Goal: Task Accomplishment & Management: Manage account settings

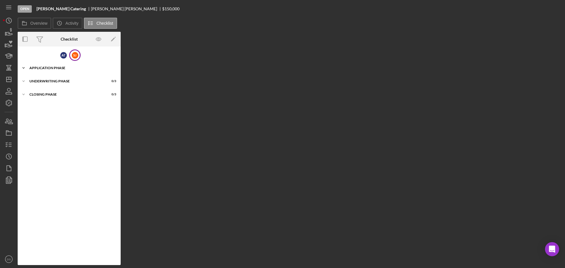
click at [56, 66] on div "Icon/Expander Application Phase 11 / 11" at bounding box center [69, 68] width 103 height 12
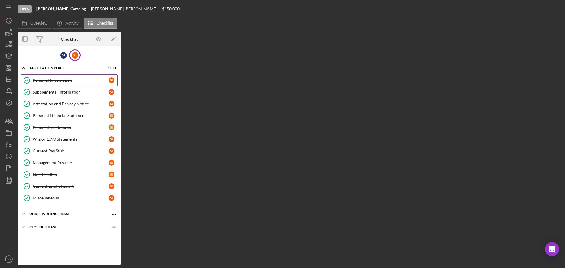
click at [67, 82] on div "Personal Information" at bounding box center [71, 80] width 76 height 5
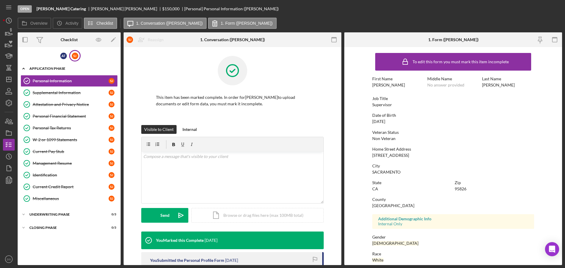
click at [67, 71] on div "Icon/Expander Application Phase 11 / 11" at bounding box center [69, 69] width 103 height 12
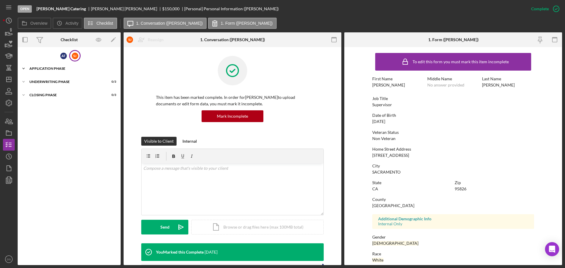
click at [68, 69] on div "Application Phase" at bounding box center [71, 69] width 84 height 4
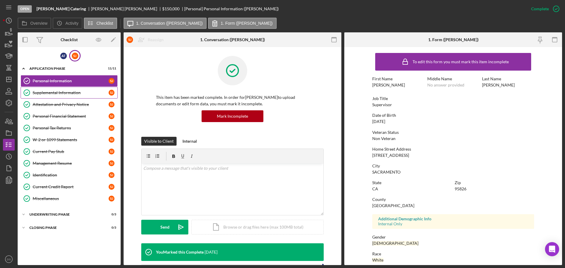
click at [59, 95] on div "Supplemental Information" at bounding box center [71, 92] width 76 height 5
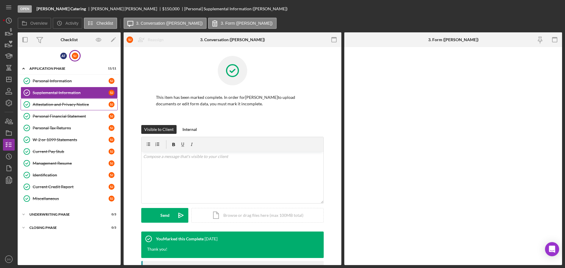
click at [61, 106] on div "Attestation and Privacy Notice" at bounding box center [71, 104] width 76 height 5
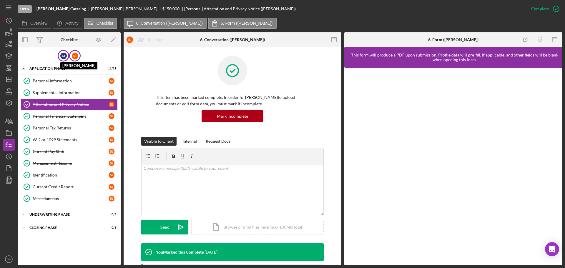
click at [61, 57] on div "A T" at bounding box center [63, 56] width 6 height 6
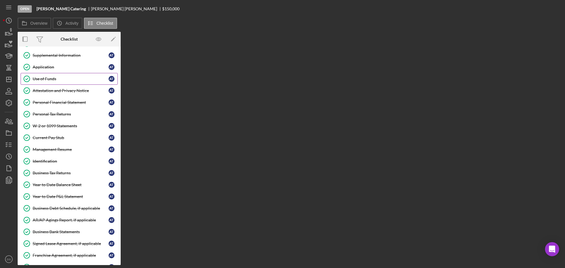
scroll to position [59, 0]
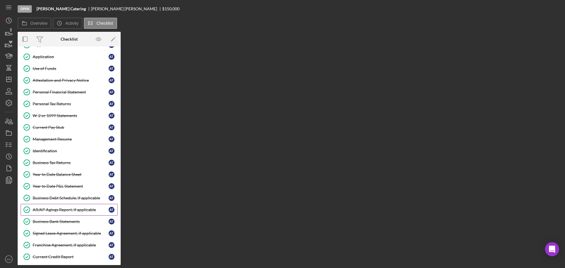
click at [62, 210] on div "AR/AP Agings Report, if applicable" at bounding box center [71, 210] width 76 height 5
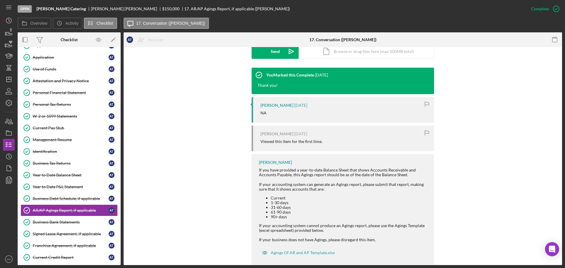
scroll to position [187, 0]
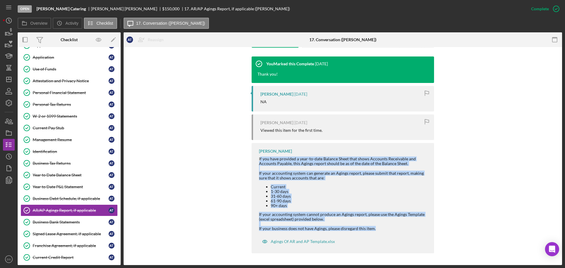
drag, startPoint x: 260, startPoint y: 158, endPoint x: 377, endPoint y: 233, distance: 139.2
click at [377, 233] on div "Domonique Simpson If you have provided a year-to-date Balance Sheet that shows …" at bounding box center [343, 198] width 183 height 110
drag, startPoint x: 295, startPoint y: 182, endPoint x: 291, endPoint y: 178, distance: 5.2
click at [295, 182] on div "If you have provided a year-to-date Balance Sheet that shows Accounts Receivabl…" at bounding box center [343, 189] width 169 height 65
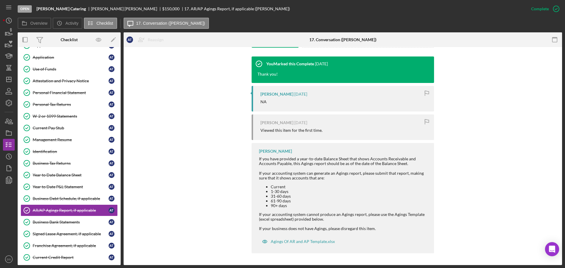
click at [257, 159] on div "Domonique Simpson If you have provided a year-to-date Balance Sheet that shows …" at bounding box center [343, 198] width 183 height 110
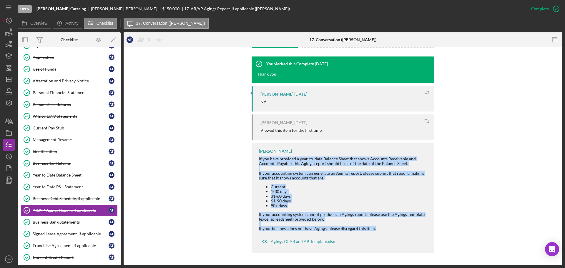
drag, startPoint x: 258, startPoint y: 159, endPoint x: 380, endPoint y: 238, distance: 145.2
click at [380, 238] on div "Domonique Simpson If you have provided a year-to-date Balance Sheet that shows …" at bounding box center [343, 198] width 183 height 110
copy div "If you have provided a year-to-date Balance Sheet that shows Accounts Receivabl…"
click at [397, 199] on li "61-90 days" at bounding box center [350, 201] width 158 height 5
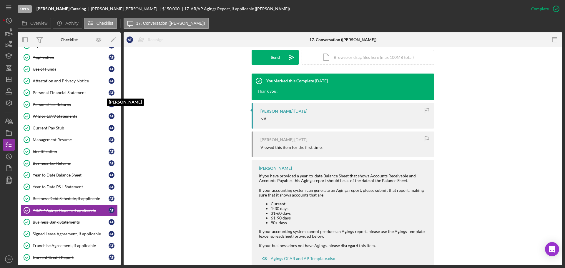
scroll to position [128, 0]
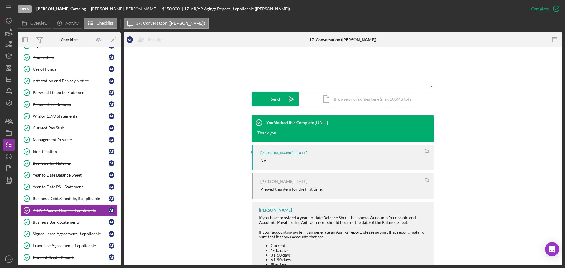
click at [73, 39] on div "Checklist" at bounding box center [69, 39] width 17 height 5
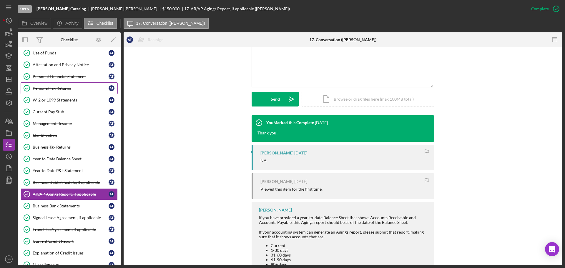
scroll to position [88, 0]
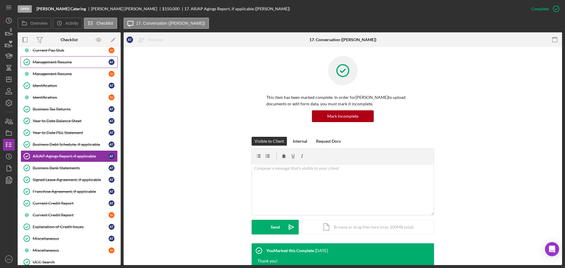
scroll to position [243, 0]
click at [6, 82] on icon "Icon/Dashboard" at bounding box center [8, 79] width 15 height 15
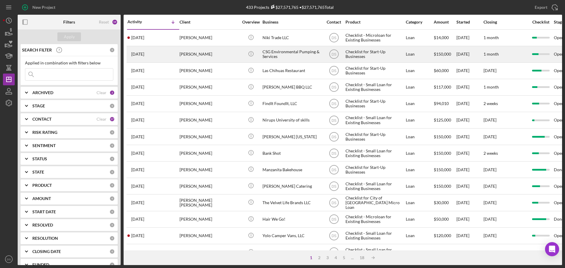
click at [231, 53] on div "[PERSON_NAME]" at bounding box center [209, 55] width 59 height 16
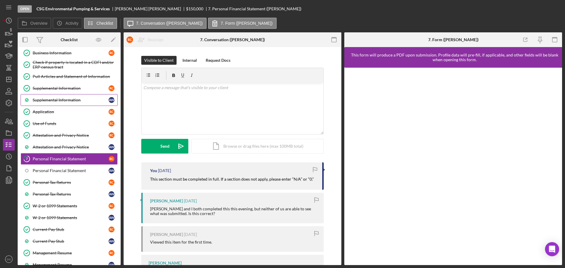
scroll to position [54, 0]
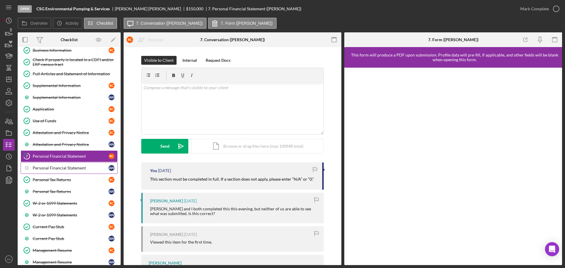
click at [54, 166] on div "Personal Financial Statement" at bounding box center [71, 168] width 76 height 5
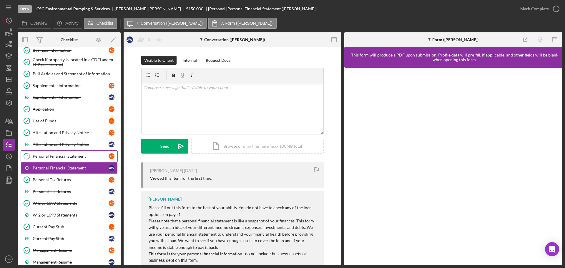
click at [65, 158] on div "Personal Financial Statement" at bounding box center [71, 156] width 76 height 5
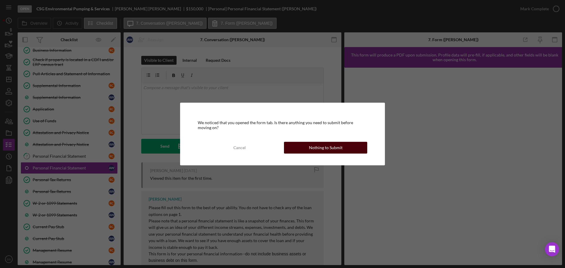
click at [317, 151] on div "Nothing to Submit" at bounding box center [326, 148] width 34 height 12
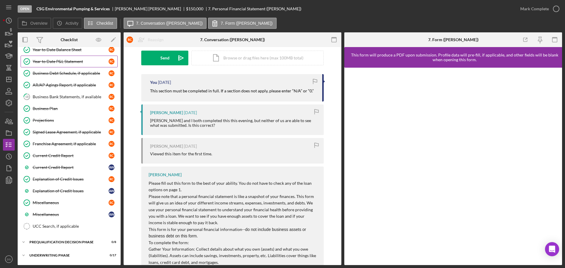
scroll to position [319, 0]
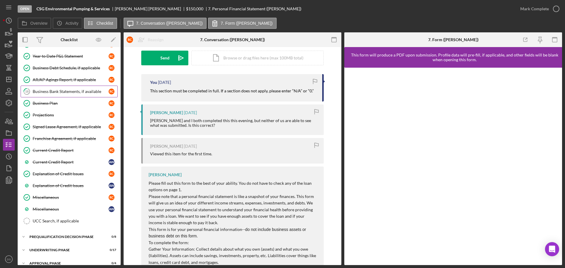
click at [70, 90] on div "Business Bank Statements, if available" at bounding box center [71, 91] width 76 height 5
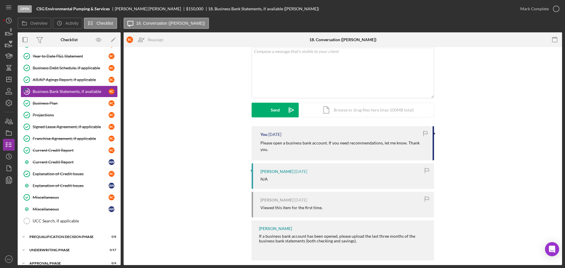
scroll to position [37, 0]
click at [10, 79] on icon "Icon/Dashboard" at bounding box center [8, 79] width 15 height 15
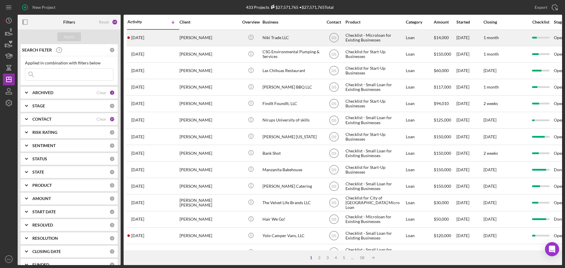
click at [239, 35] on td "[PERSON_NAME]" at bounding box center [209, 37] width 60 height 16
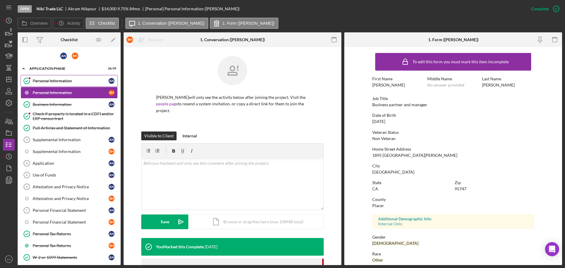
click at [79, 80] on div "Personal Information" at bounding box center [71, 81] width 76 height 5
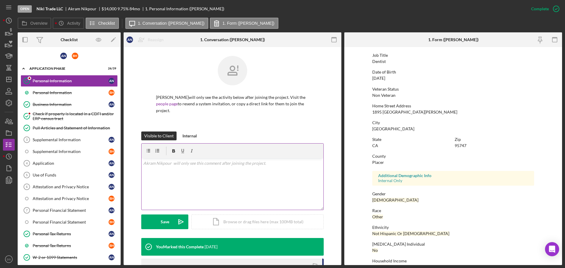
scroll to position [57, 0]
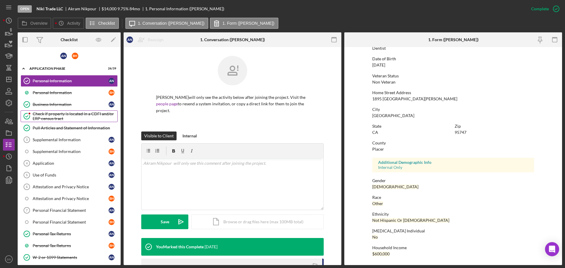
click at [86, 112] on div "Check if property is located in a CDFI and/or ERP census tract" at bounding box center [75, 116] width 85 height 9
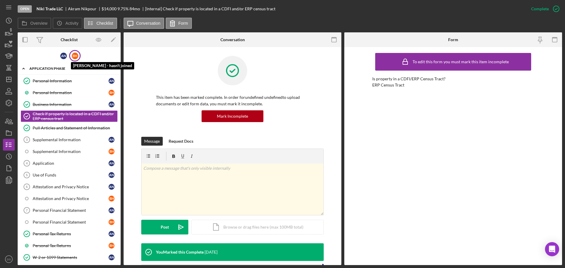
click at [74, 57] on div "B H" at bounding box center [75, 56] width 6 height 6
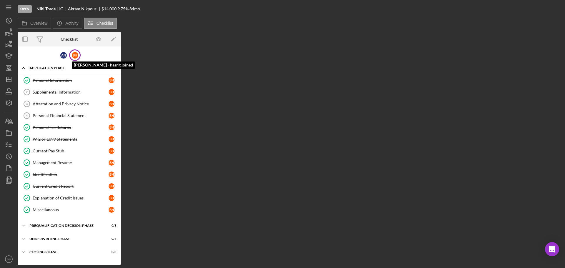
click at [76, 56] on div "B H" at bounding box center [75, 55] width 6 height 6
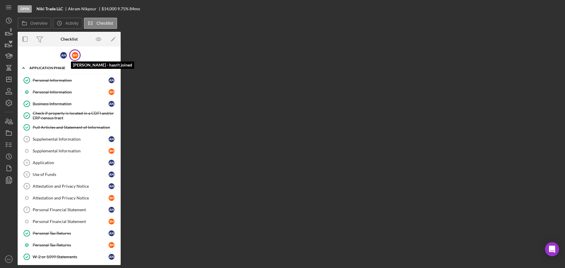
click at [75, 56] on div "B H" at bounding box center [75, 55] width 6 height 6
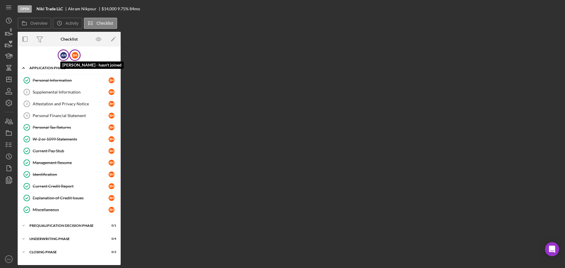
click at [64, 56] on div "A N" at bounding box center [63, 55] width 6 height 6
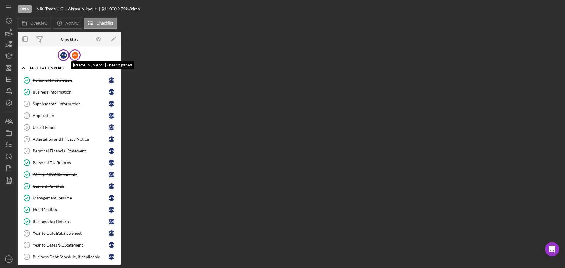
click at [75, 55] on div "B H" at bounding box center [75, 55] width 6 height 6
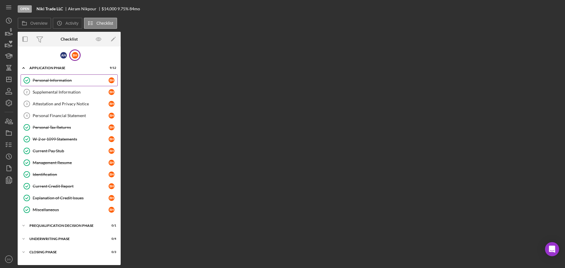
click at [70, 80] on div "Personal Information" at bounding box center [71, 80] width 76 height 5
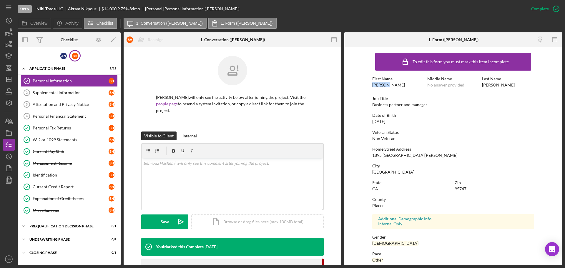
drag, startPoint x: 390, startPoint y: 87, endPoint x: 371, endPoint y: 87, distance: 18.9
click at [371, 87] on form "To edit this form you must mark this item incomplete First Name Behrouz Middle …" at bounding box center [454, 156] width 218 height 218
copy div "Behrouz"
click at [7, 77] on icon "Icon/Dashboard" at bounding box center [8, 79] width 15 height 15
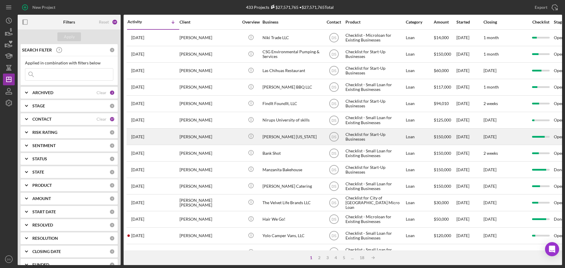
click at [293, 137] on div "[PERSON_NAME] [US_STATE]" at bounding box center [292, 137] width 59 height 16
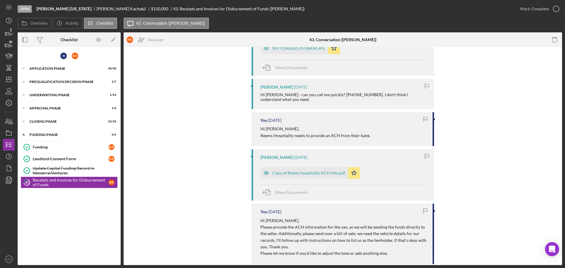
scroll to position [878, 0]
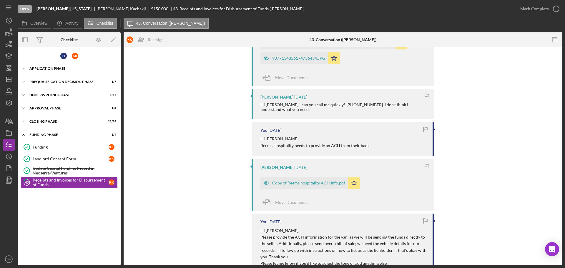
click at [77, 64] on div "Icon/Expander Application Phase 40 / 40" at bounding box center [69, 69] width 103 height 12
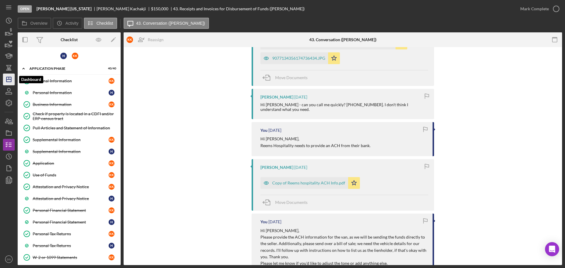
click at [8, 80] on line "button" at bounding box center [8, 80] width 5 height 0
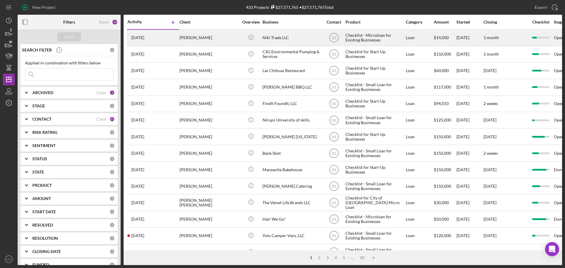
click at [282, 34] on div "Niki Trade LLC" at bounding box center [292, 38] width 59 height 16
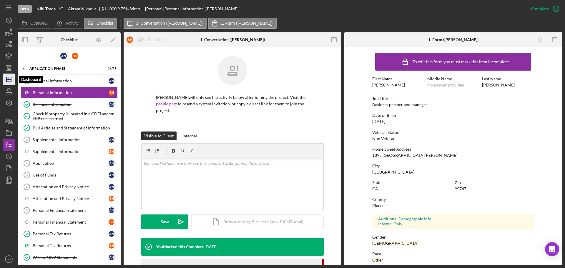
click at [13, 82] on icon "Icon/Dashboard" at bounding box center [8, 79] width 15 height 15
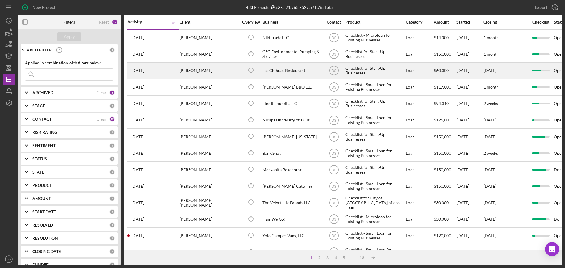
click at [222, 74] on div "[PERSON_NAME]" at bounding box center [209, 71] width 59 height 16
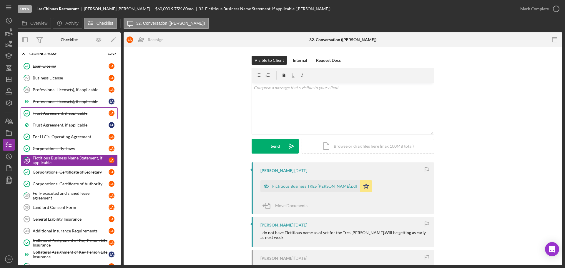
scroll to position [53, 0]
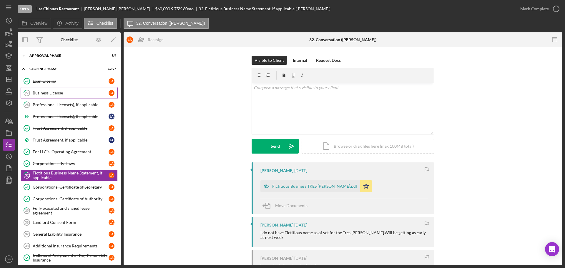
click at [81, 94] on div "Business License" at bounding box center [71, 93] width 76 height 5
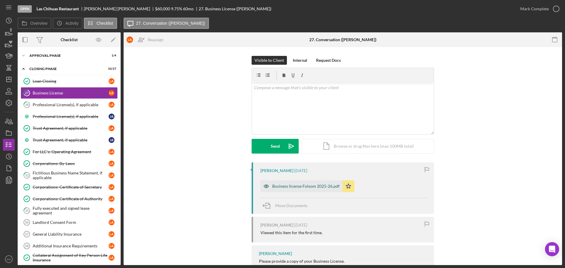
click at [318, 187] on div "Business license Folsom 2025-26.pdf" at bounding box center [305, 186] width 67 height 5
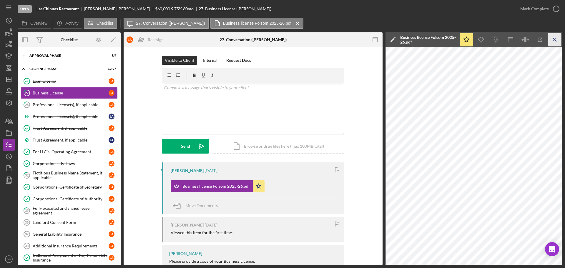
click at [554, 41] on icon "Icon/Menu Close" at bounding box center [555, 39] width 13 height 13
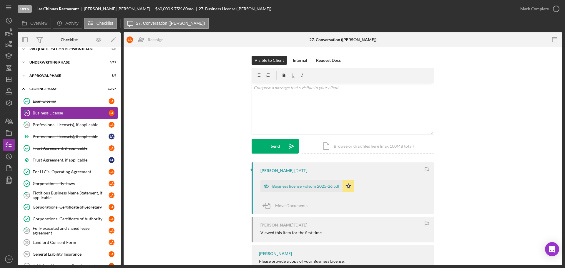
scroll to position [23, 0]
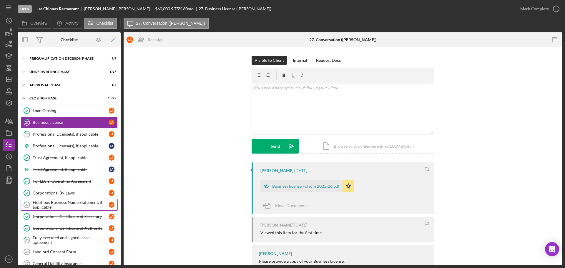
click at [64, 203] on div "Fictitious Business Name Statement, if applicable" at bounding box center [71, 204] width 76 height 9
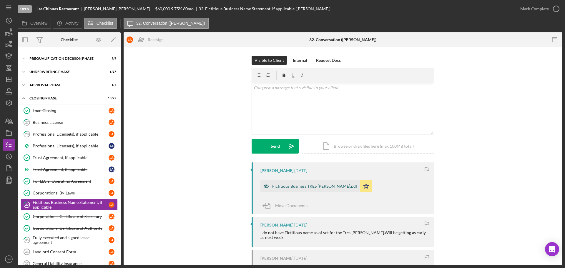
click at [310, 186] on div "Fictitious Business TRES [PERSON_NAME].pdf" at bounding box center [314, 186] width 85 height 5
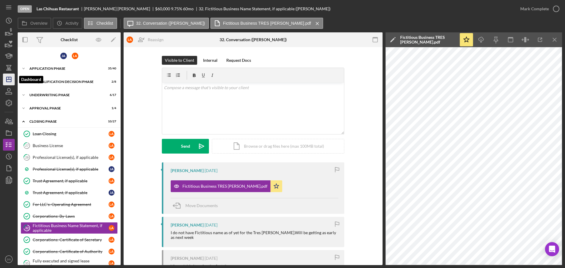
click at [10, 76] on icon "Icon/Dashboard" at bounding box center [8, 79] width 15 height 15
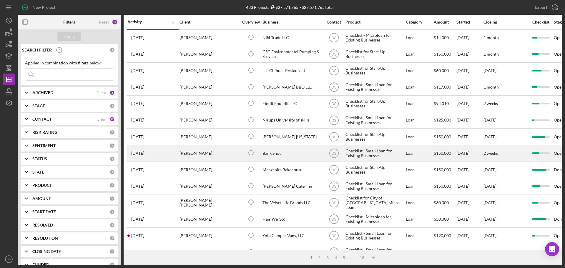
click at [307, 156] on div "Bank Shot" at bounding box center [292, 153] width 59 height 16
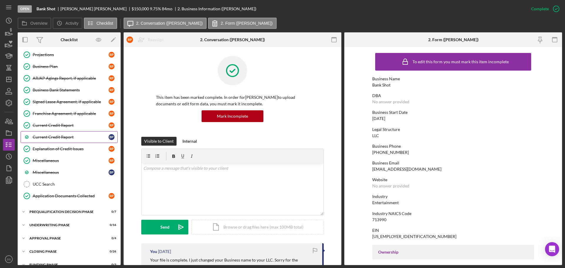
scroll to position [353, 0]
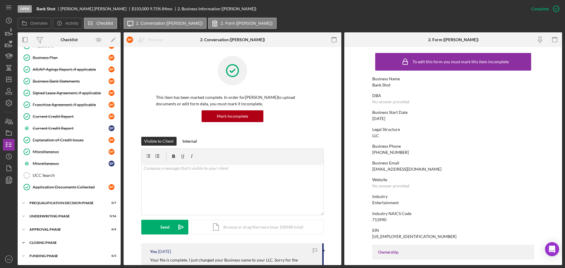
click at [53, 244] on div "Closing Phase" at bounding box center [71, 243] width 84 height 4
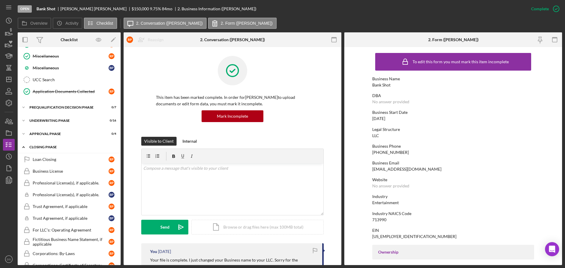
scroll to position [441, 0]
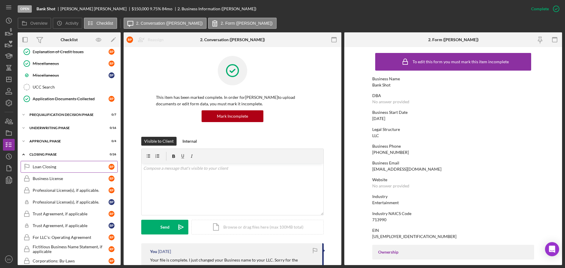
click at [57, 168] on div "Loan Closing" at bounding box center [71, 167] width 76 height 5
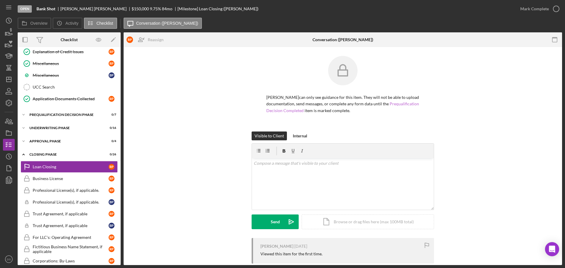
click at [401, 104] on link "Prequalification Decision Completed" at bounding box center [343, 106] width 153 height 11
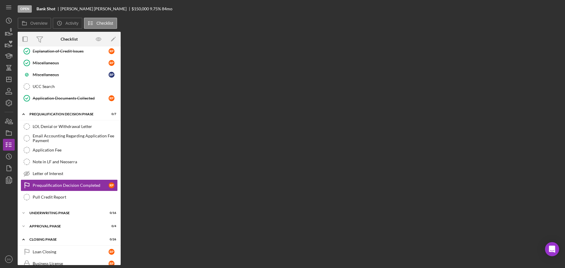
scroll to position [471, 0]
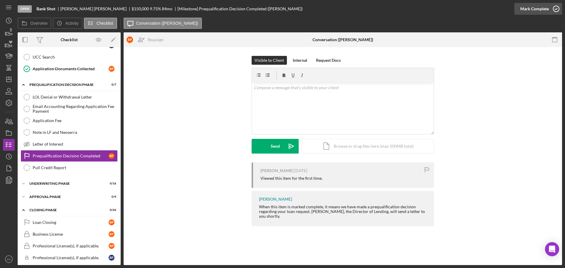
click at [557, 7] on icon "button" at bounding box center [556, 8] width 15 height 15
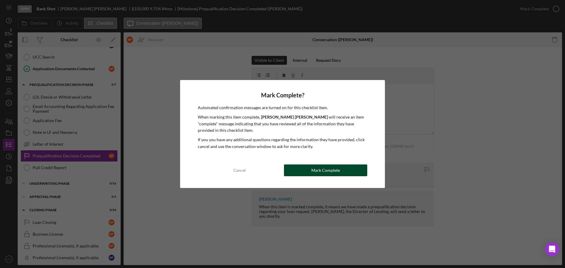
click at [341, 166] on button "Mark Complete" at bounding box center [325, 171] width 83 height 12
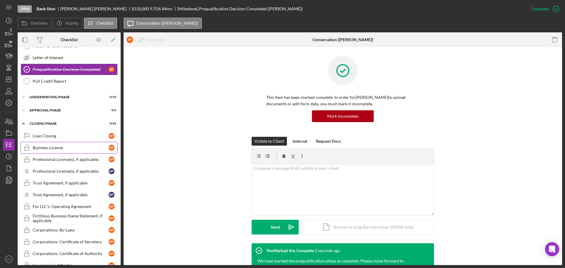
scroll to position [560, 0]
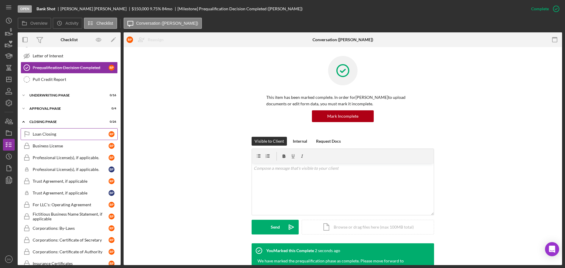
click at [70, 134] on div "Loan Closing" at bounding box center [71, 134] width 76 height 5
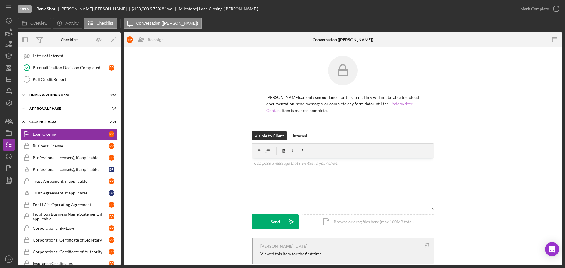
click at [276, 111] on link "Underwriter Contact" at bounding box center [340, 106] width 146 height 11
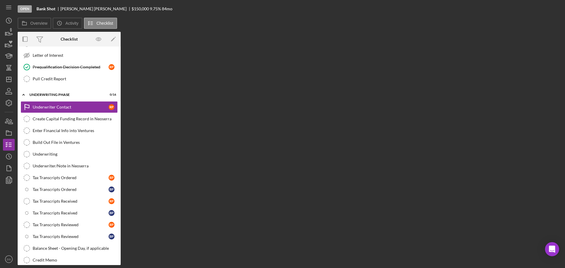
scroll to position [512, 0]
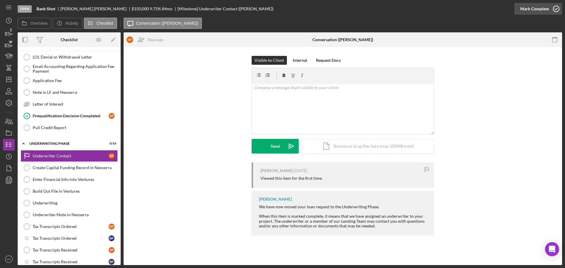
click at [557, 10] on icon "button" at bounding box center [556, 8] width 15 height 15
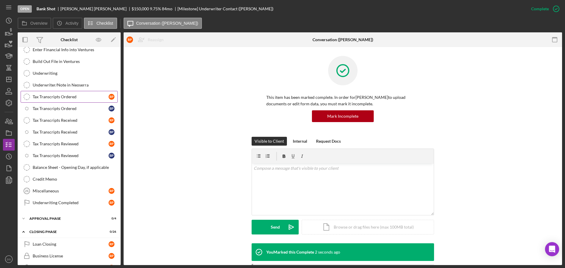
scroll to position [718, 0]
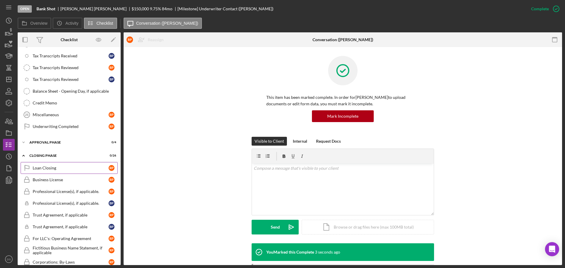
click at [64, 168] on div "Loan Closing" at bounding box center [71, 168] width 76 height 5
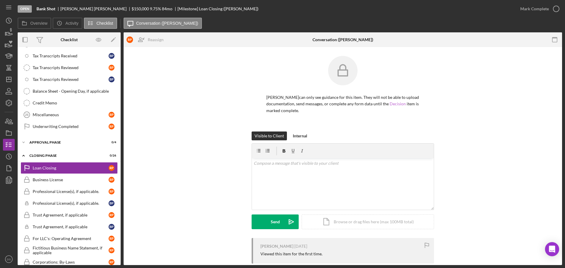
click at [397, 105] on link "Decision" at bounding box center [398, 103] width 16 height 5
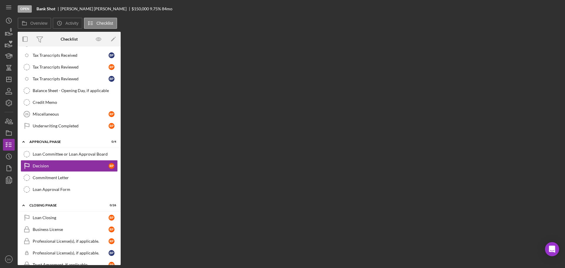
scroll to position [728, 0]
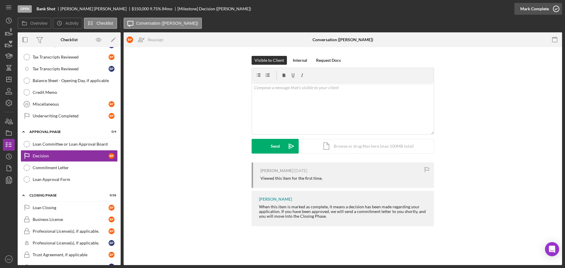
click at [557, 6] on circle "button" at bounding box center [557, 9] width 6 height 6
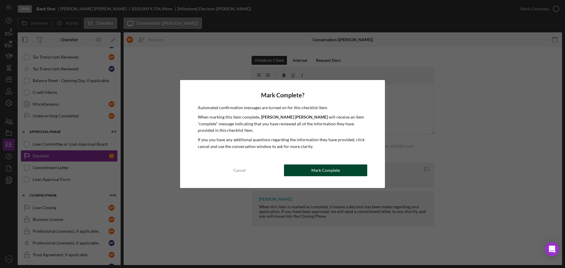
click at [335, 171] on div "Mark Complete" at bounding box center [326, 171] width 29 height 12
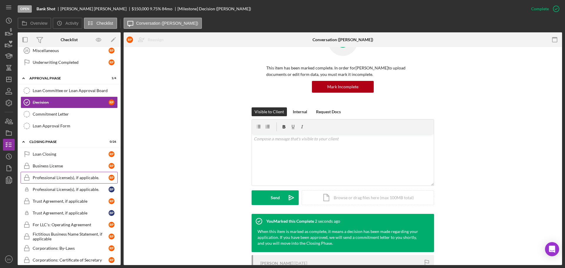
scroll to position [787, 0]
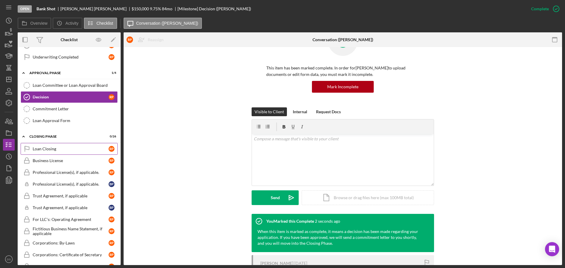
click at [76, 154] on link "Loan Closing Loan Closing R P" at bounding box center [69, 149] width 97 height 12
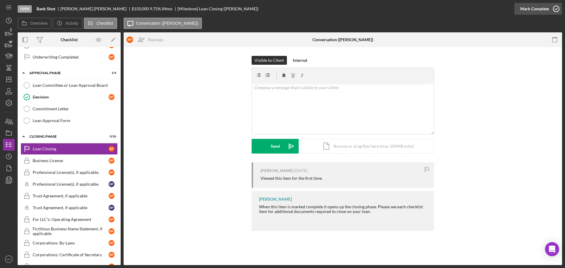
click at [558, 9] on icon "button" at bounding box center [556, 8] width 15 height 15
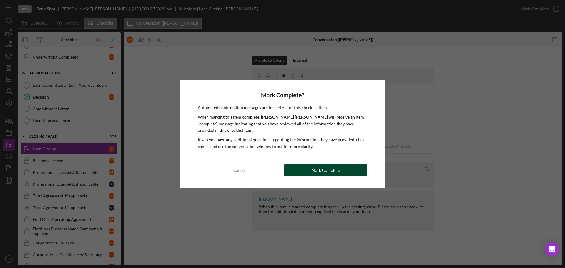
click at [344, 174] on button "Mark Complete" at bounding box center [325, 171] width 83 height 12
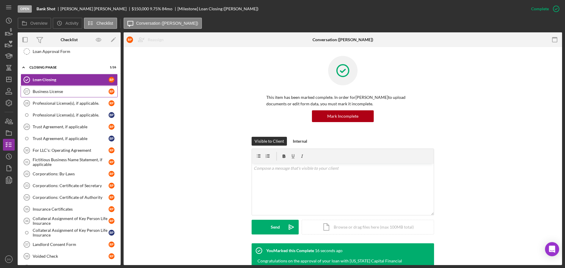
scroll to position [876, 0]
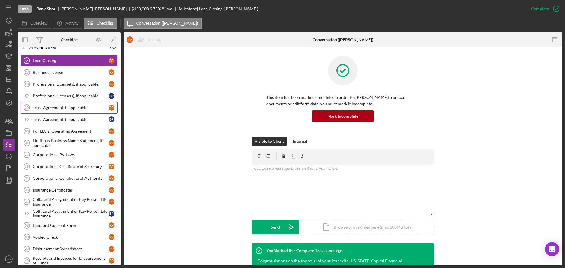
click at [77, 108] on div "Trust Agreement, if applicable" at bounding box center [71, 107] width 76 height 5
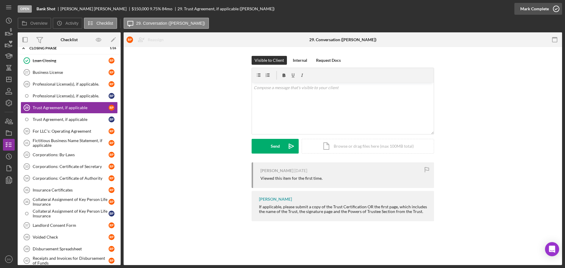
click at [557, 6] on icon "button" at bounding box center [556, 8] width 15 height 15
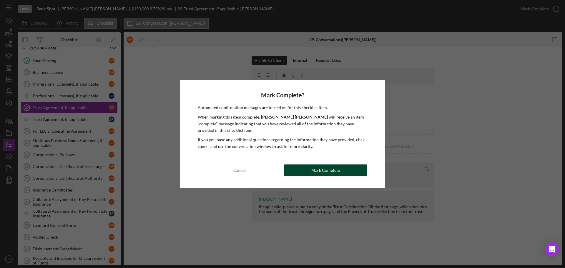
click at [353, 173] on button "Mark Complete" at bounding box center [325, 171] width 83 height 12
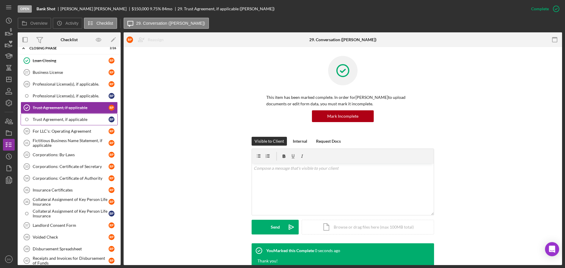
drag, startPoint x: 70, startPoint y: 117, endPoint x: 78, endPoint y: 117, distance: 8.0
click at [71, 117] on div "Trust Agreement, if applicable" at bounding box center [71, 119] width 76 height 5
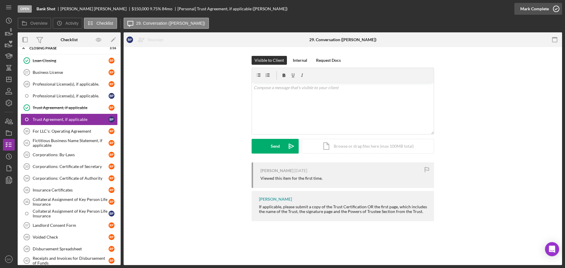
click at [552, 11] on icon "button" at bounding box center [556, 8] width 15 height 15
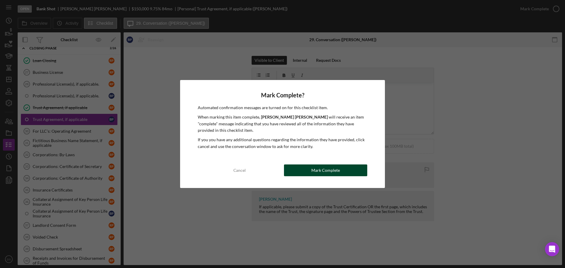
click at [346, 168] on button "Mark Complete" at bounding box center [325, 171] width 83 height 12
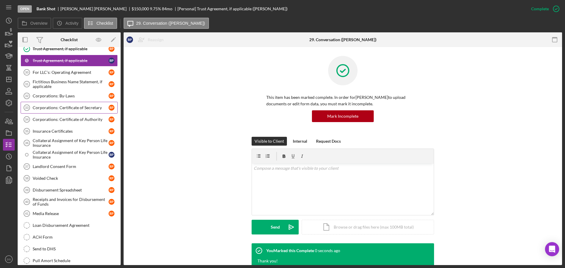
scroll to position [964, 0]
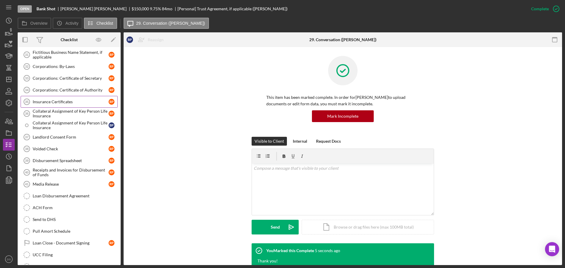
click at [77, 102] on div "Insurance Certificates" at bounding box center [71, 102] width 76 height 5
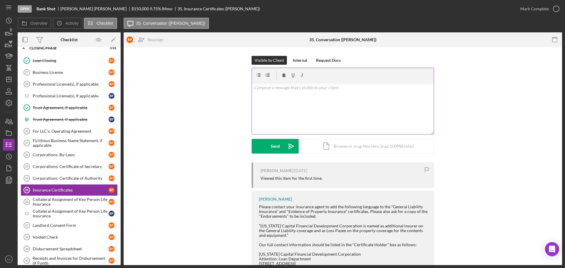
click at [277, 93] on div "v Color teal Color pink Remove color Add row above Add row below Add column bef…" at bounding box center [343, 109] width 182 height 52
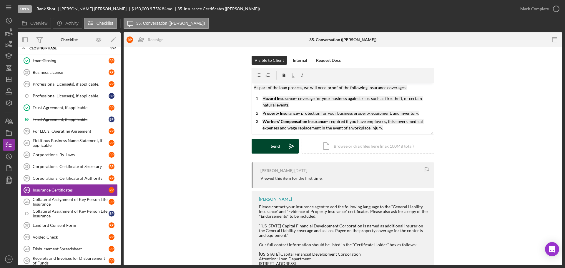
click at [282, 145] on button "Send Icon/icon-invite-send" at bounding box center [275, 146] width 47 height 15
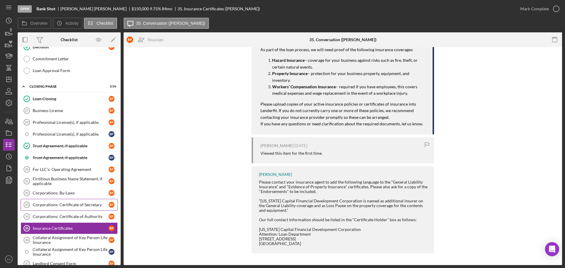
scroll to position [846, 0]
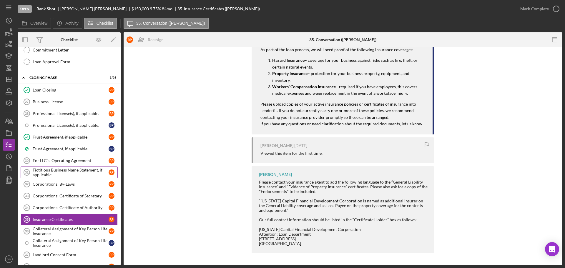
click at [75, 176] on div "Fictitious Business Name Statement, if applicable" at bounding box center [71, 172] width 76 height 9
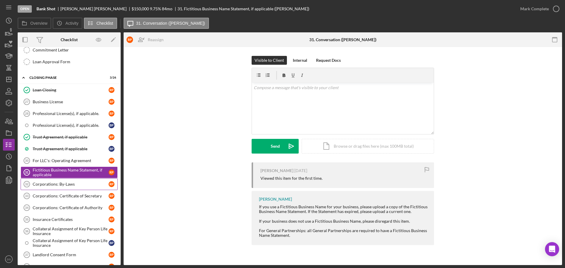
click at [70, 184] on div "Corporations: By-Laws" at bounding box center [71, 184] width 76 height 5
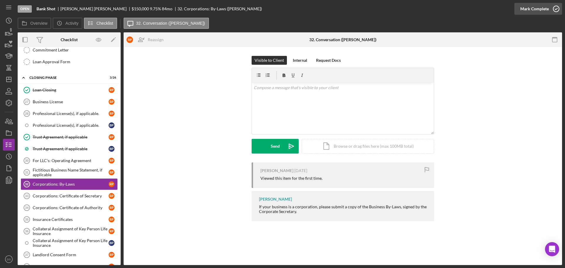
click at [555, 9] on icon "button" at bounding box center [556, 8] width 15 height 15
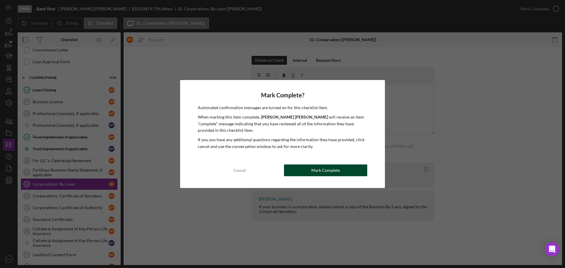
click at [333, 173] on div "Mark Complete" at bounding box center [326, 171] width 29 height 12
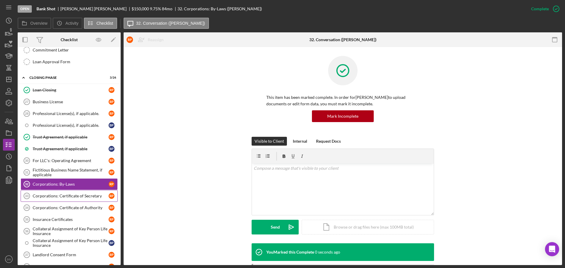
click at [74, 196] on div "Corporations: Certificate of Secretary" at bounding box center [71, 196] width 76 height 5
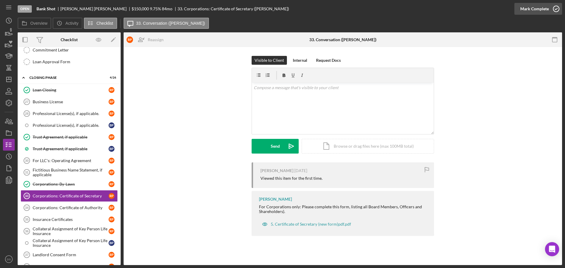
click at [556, 12] on icon "button" at bounding box center [556, 8] width 15 height 15
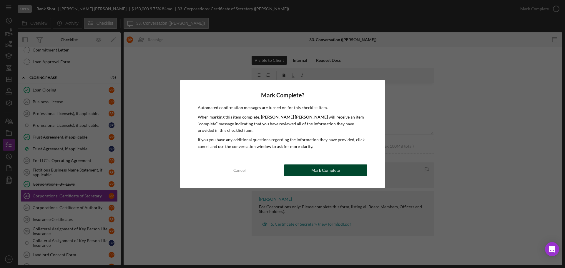
click at [342, 171] on button "Mark Complete" at bounding box center [325, 171] width 83 height 12
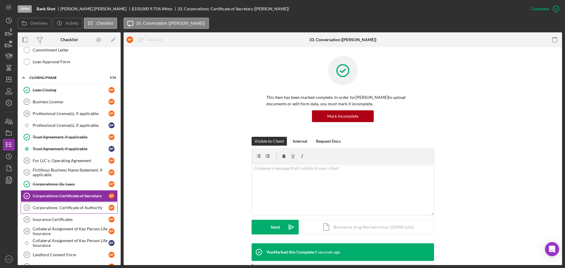
click at [80, 204] on link "Corporations: Certificate of Authority 34 Corporations: Certificate of Authorit…" at bounding box center [69, 208] width 97 height 12
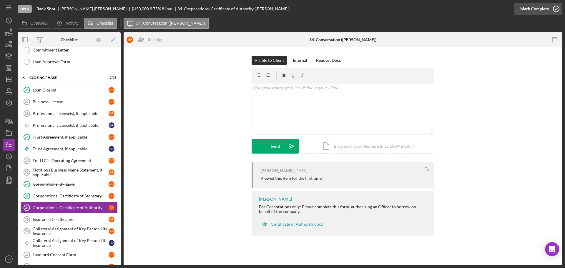
click at [559, 9] on icon "button" at bounding box center [556, 8] width 15 height 15
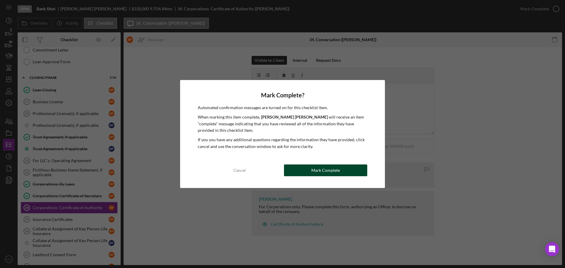
click at [354, 172] on button "Mark Complete" at bounding box center [325, 171] width 83 height 12
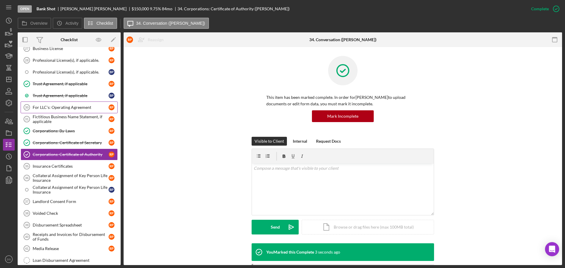
scroll to position [905, 0]
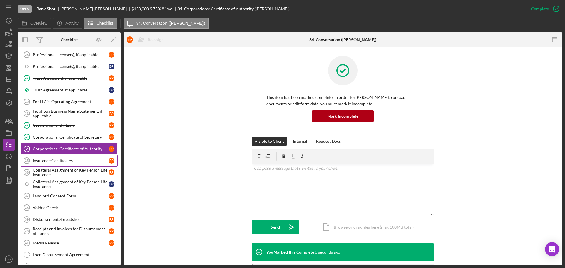
click at [71, 160] on div "Insurance Certificates" at bounding box center [71, 160] width 76 height 5
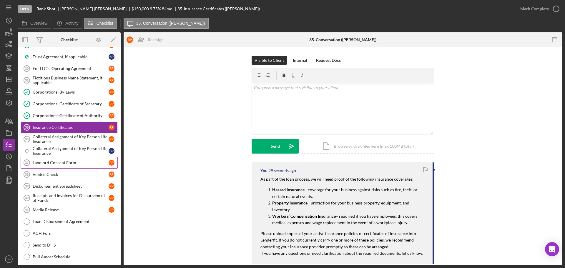
scroll to position [964, 0]
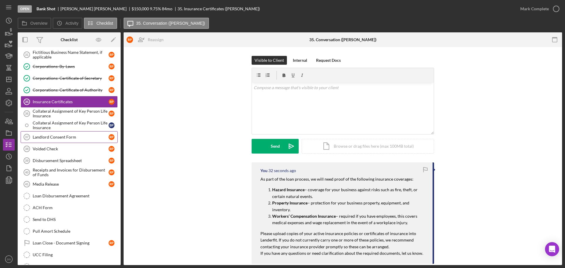
click at [72, 139] on div "Landlord Consent Form" at bounding box center [71, 137] width 76 height 5
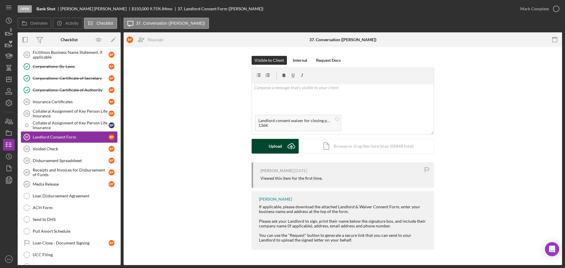
click at [276, 147] on div "Upload" at bounding box center [275, 146] width 13 height 15
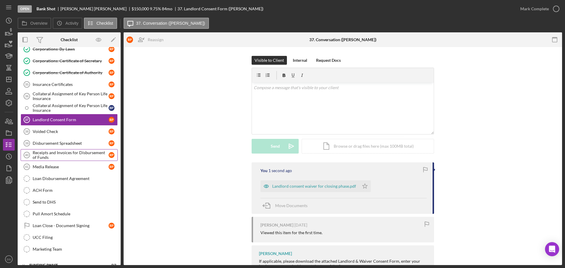
scroll to position [990, 0]
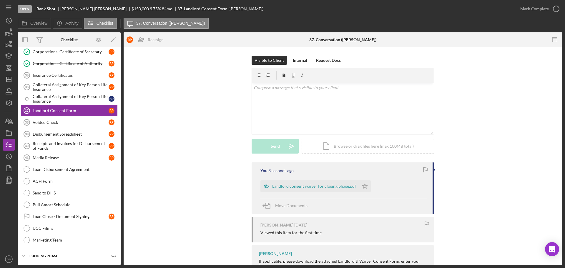
drag, startPoint x: 55, startPoint y: 254, endPoint x: 55, endPoint y: 250, distance: 3.2
click at [55, 253] on div "Icon/Expander Funding Phase 0 / 3" at bounding box center [69, 256] width 103 height 12
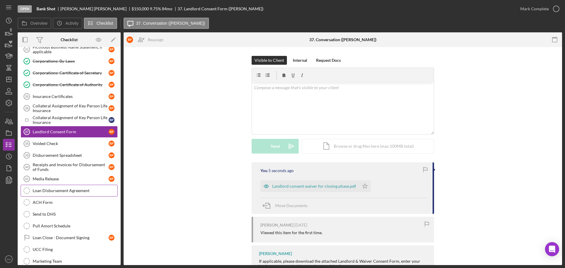
scroll to position [970, 0]
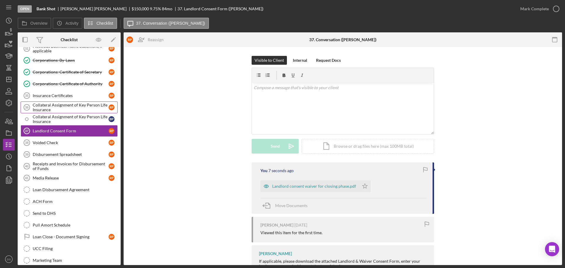
click at [59, 104] on div "Collateral Assignment of Key Person Life Insurance" at bounding box center [71, 107] width 76 height 9
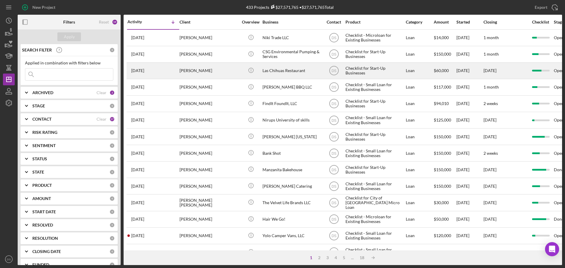
click at [296, 71] on div "Las Chihuas Restaurant" at bounding box center [292, 71] width 59 height 16
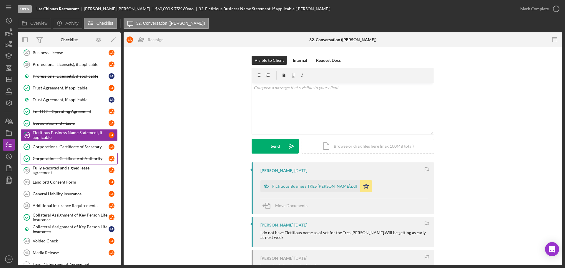
scroll to position [131, 0]
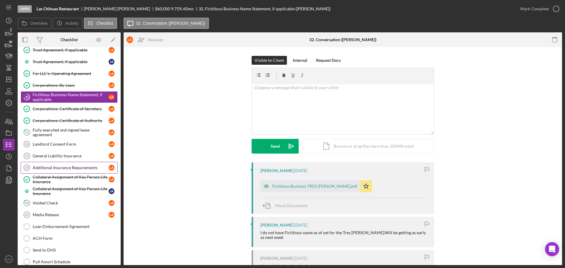
click at [64, 172] on link "Additional Insurance Requirements 38 Additional Insurance Requirements L A" at bounding box center [69, 168] width 97 height 12
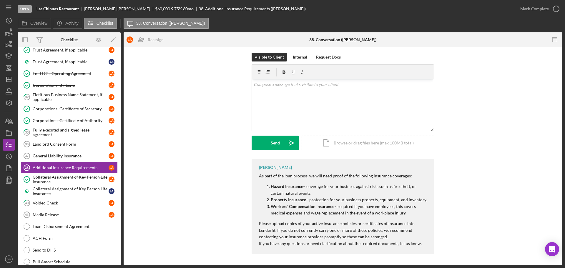
scroll to position [4, 0]
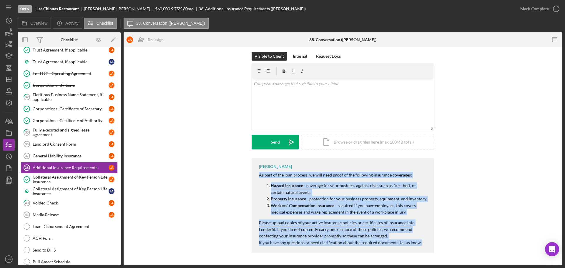
drag, startPoint x: 258, startPoint y: 176, endPoint x: 423, endPoint y: 252, distance: 182.4
click at [423, 252] on div "[PERSON_NAME] As part of the loan process, we will need proof of the following …" at bounding box center [343, 205] width 183 height 95
copy div "As part of the loan process, we will need proof of the following insurance cove…"
click at [10, 79] on icon "Icon/Dashboard" at bounding box center [8, 79] width 15 height 15
